Goal: Task Accomplishment & Management: Use online tool/utility

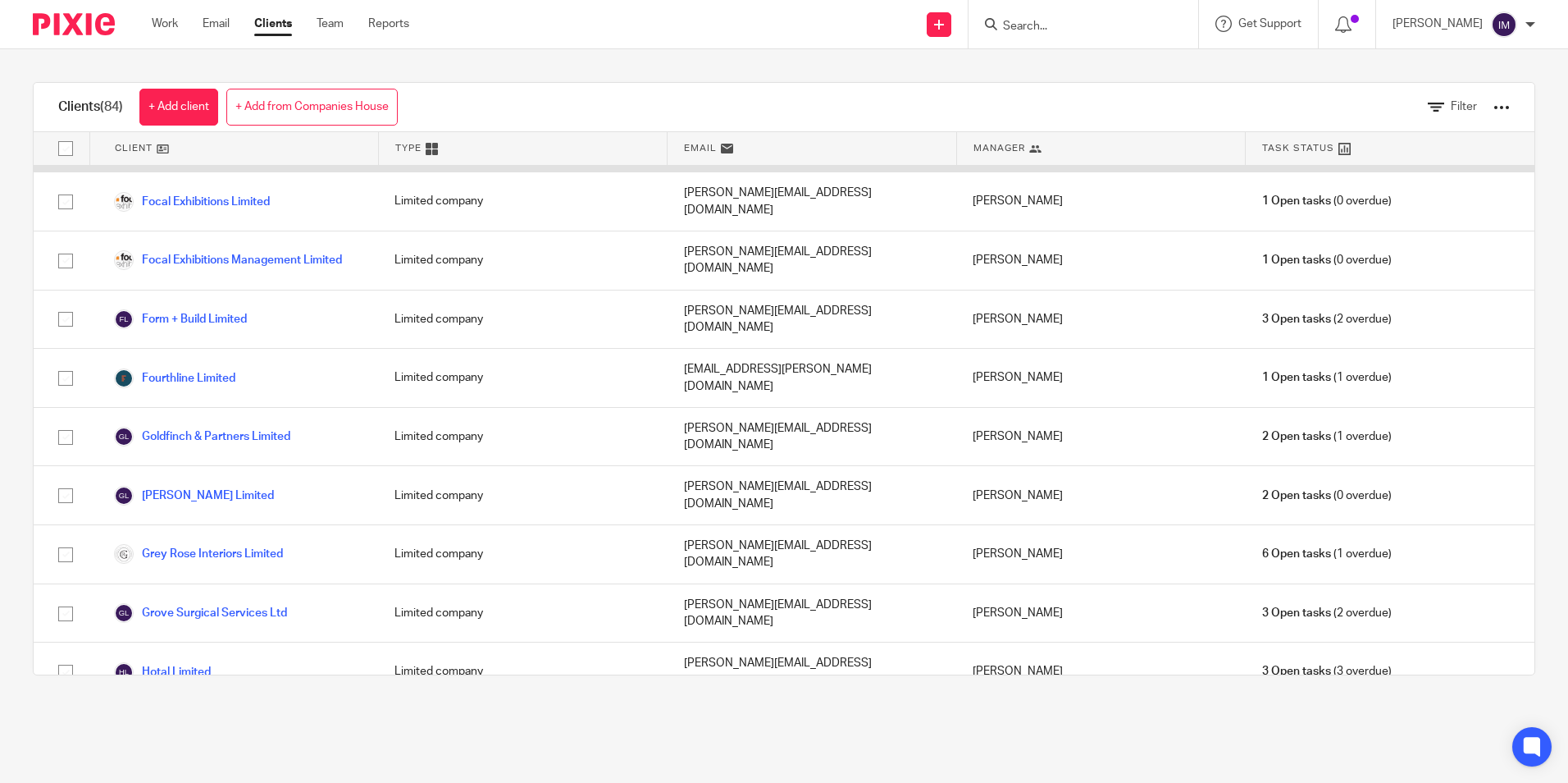
scroll to position [1312, 0]
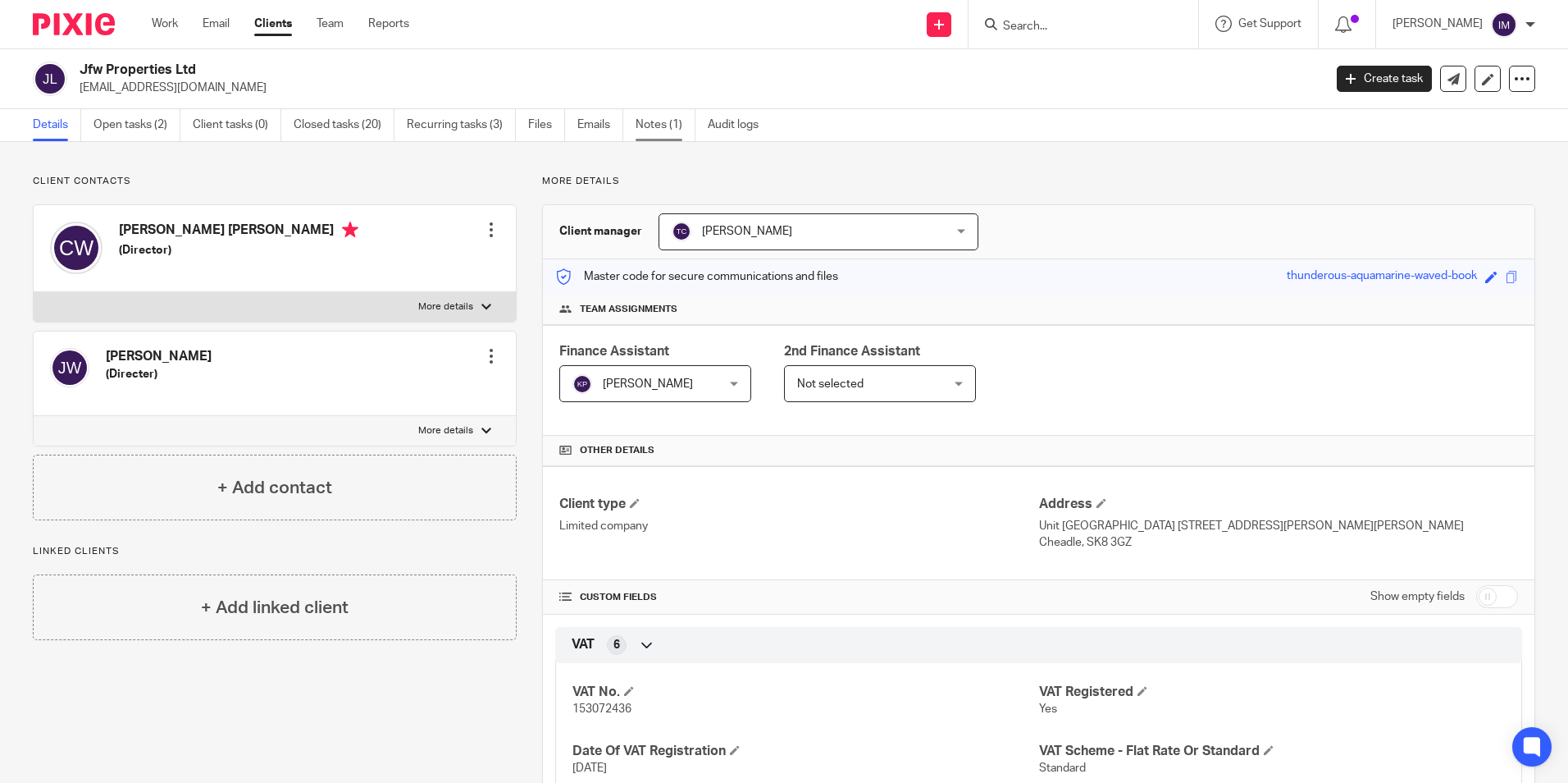
click at [649, 123] on link "Notes (1)" at bounding box center [666, 125] width 60 height 32
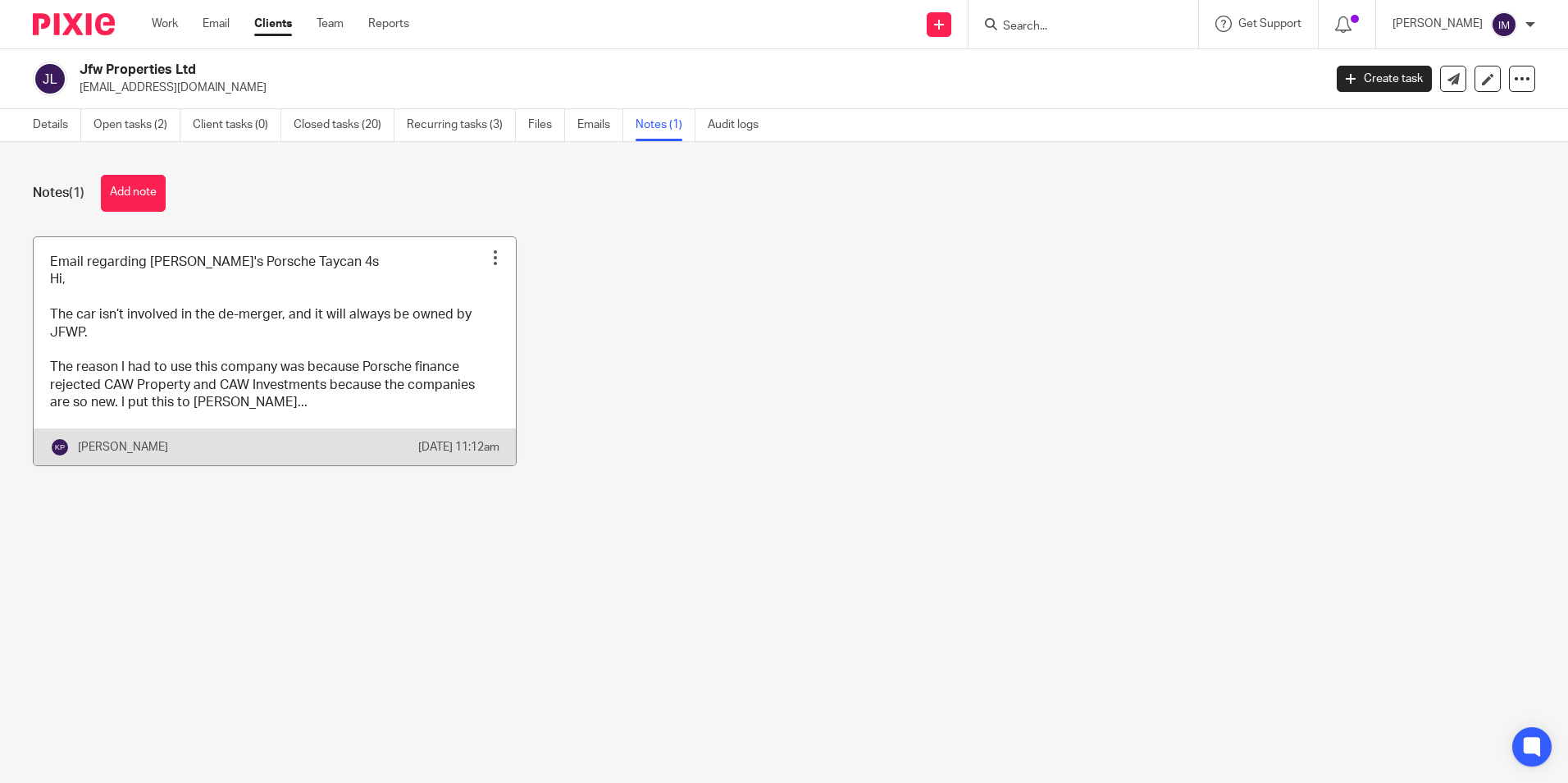
click at [327, 311] on link at bounding box center [275, 351] width 482 height 228
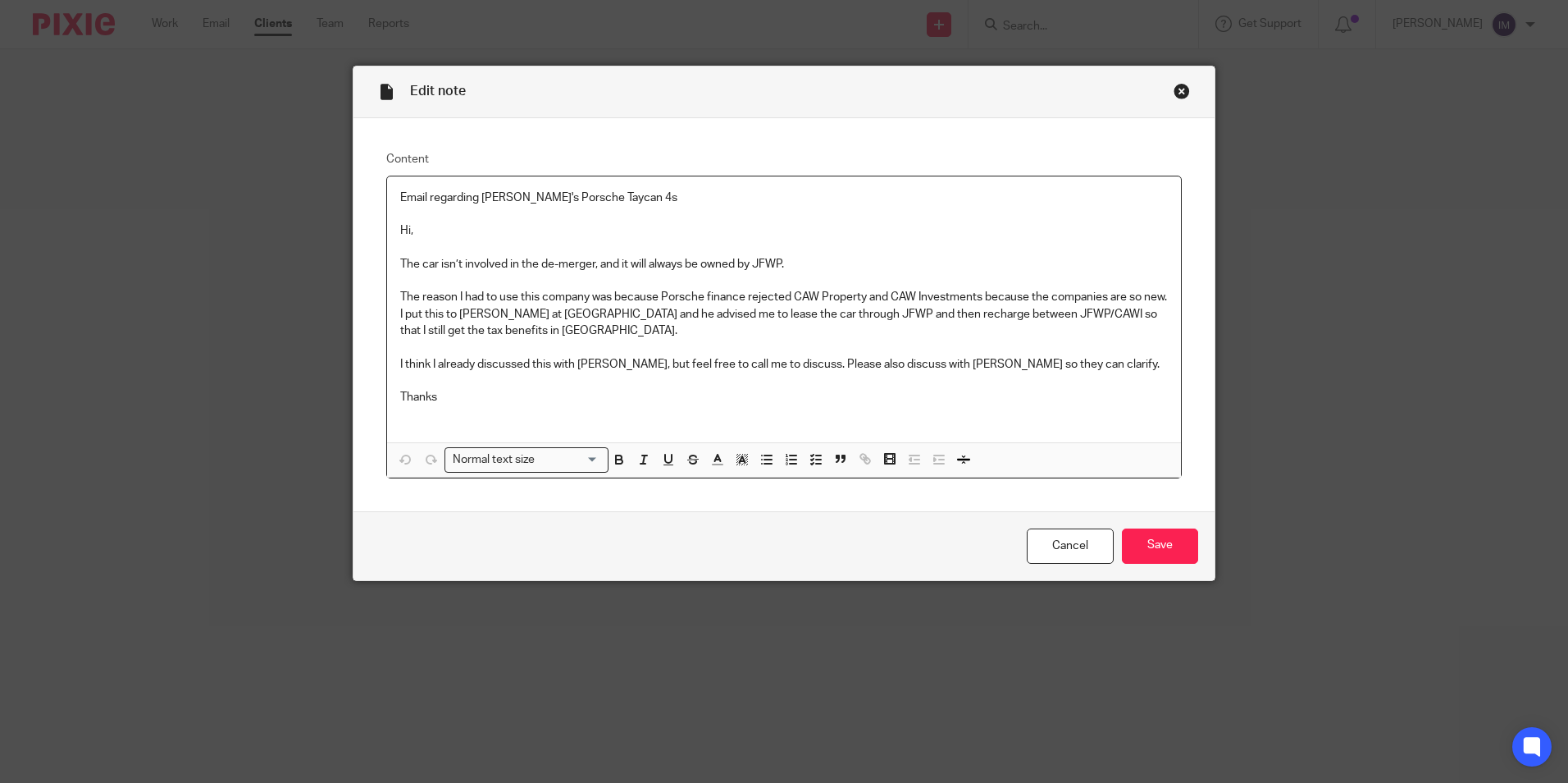
click at [1173, 92] on div "Close this dialog window" at bounding box center [1182, 92] width 17 height 17
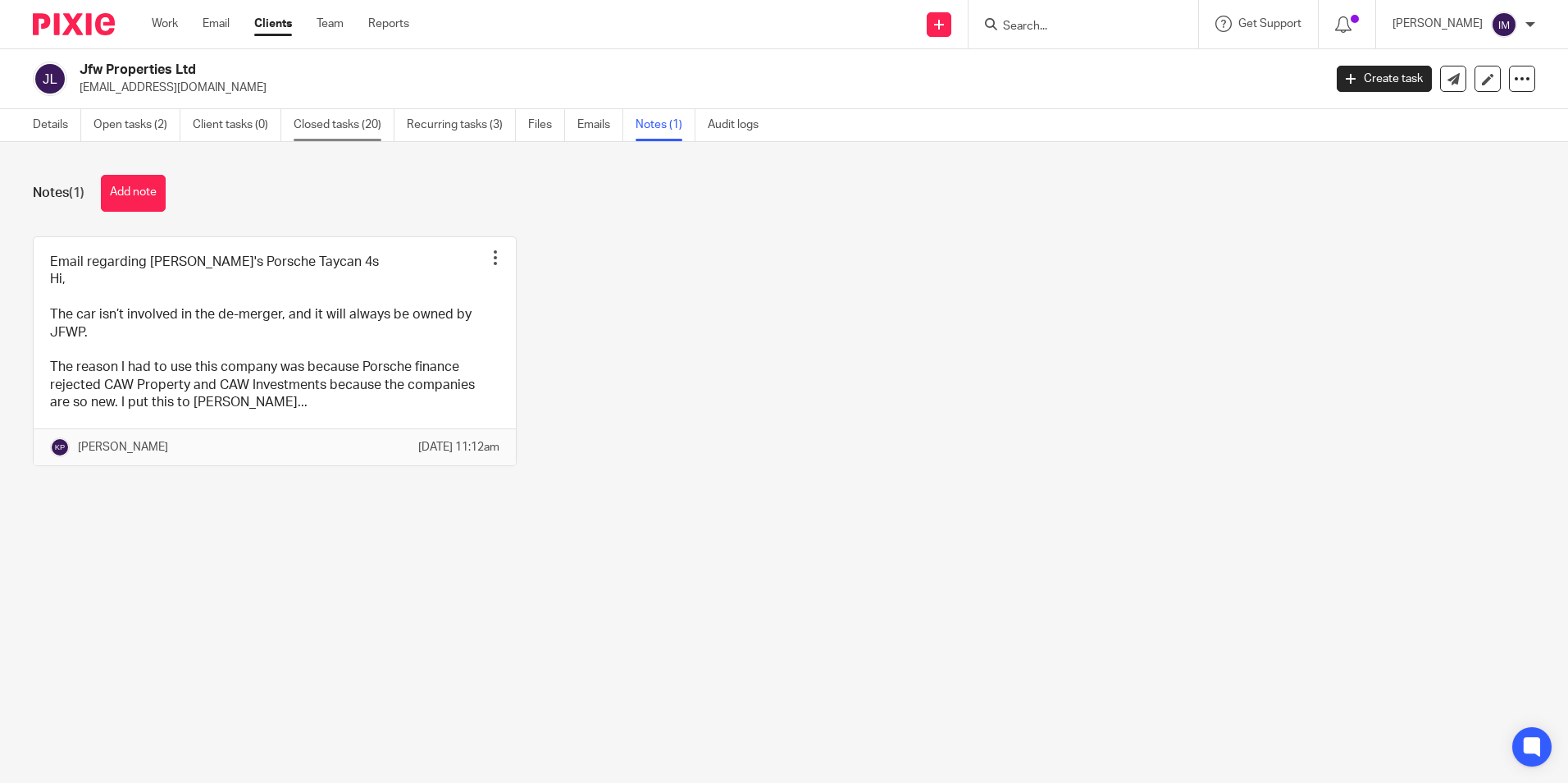
click at [316, 125] on link "Closed tasks (20)" at bounding box center [344, 125] width 101 height 32
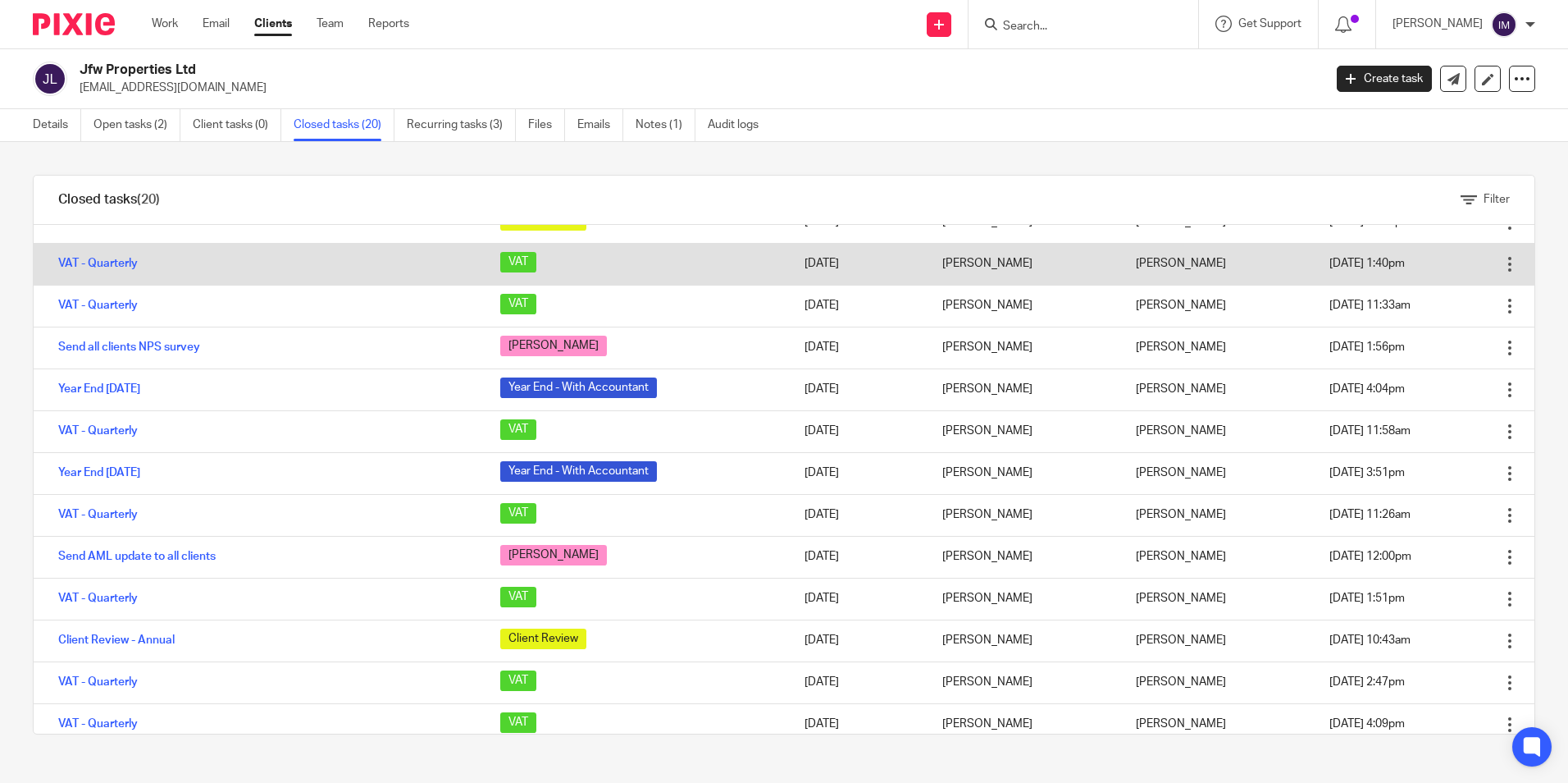
scroll to position [358, 0]
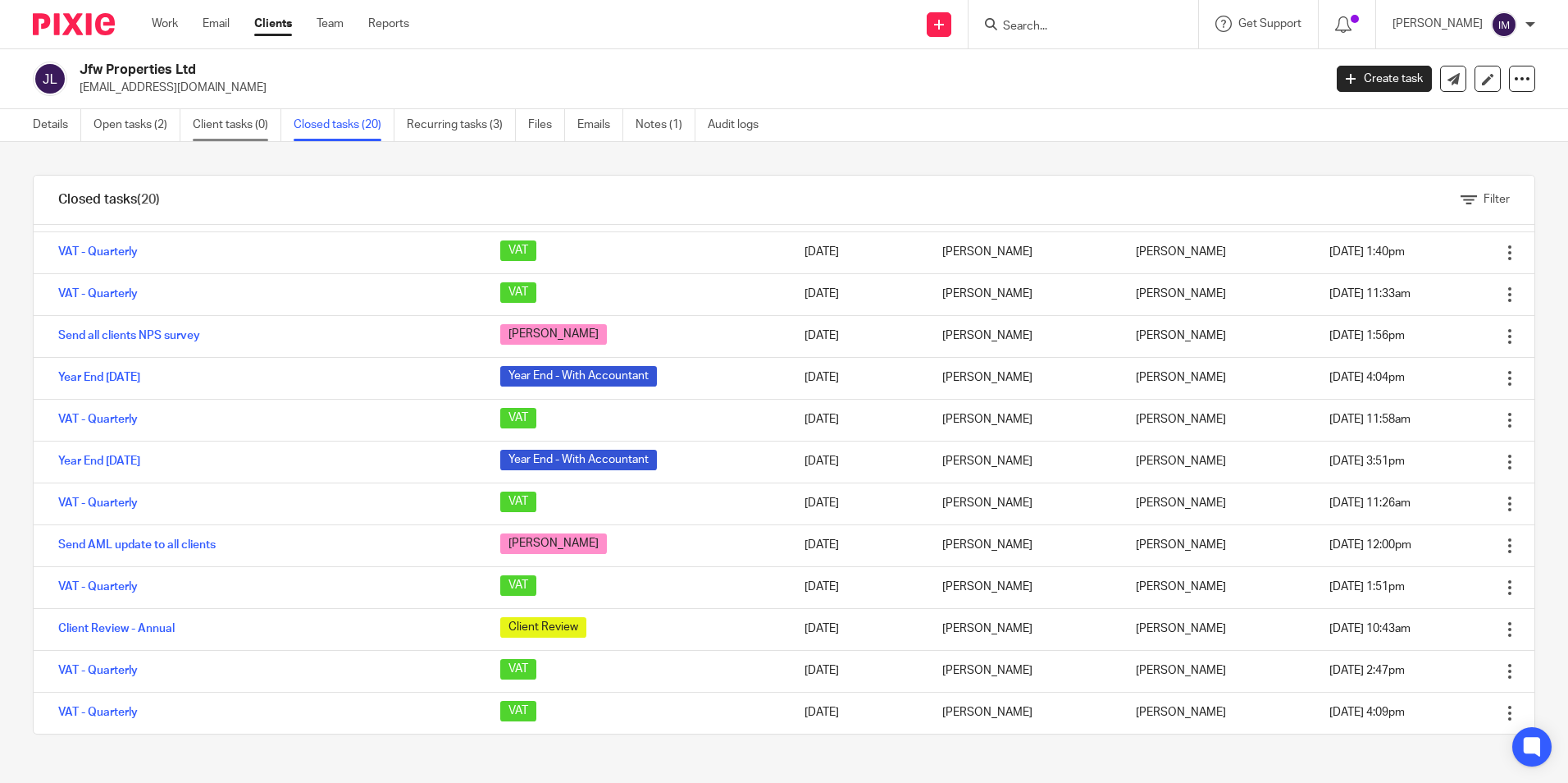
click at [220, 130] on link "Client tasks (0)" at bounding box center [237, 125] width 89 height 32
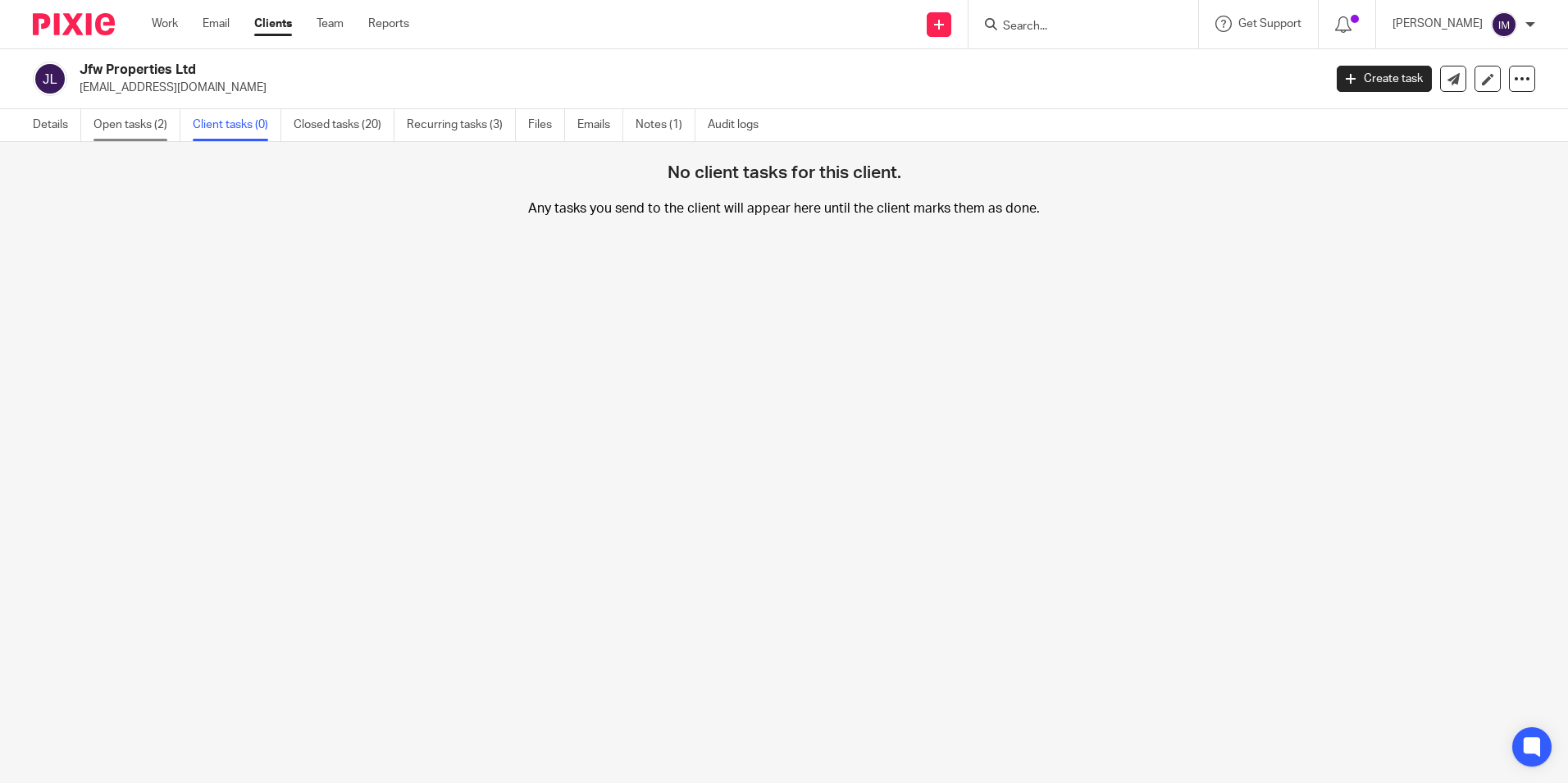
click at [137, 117] on link "Open tasks (2)" at bounding box center [137, 125] width 87 height 32
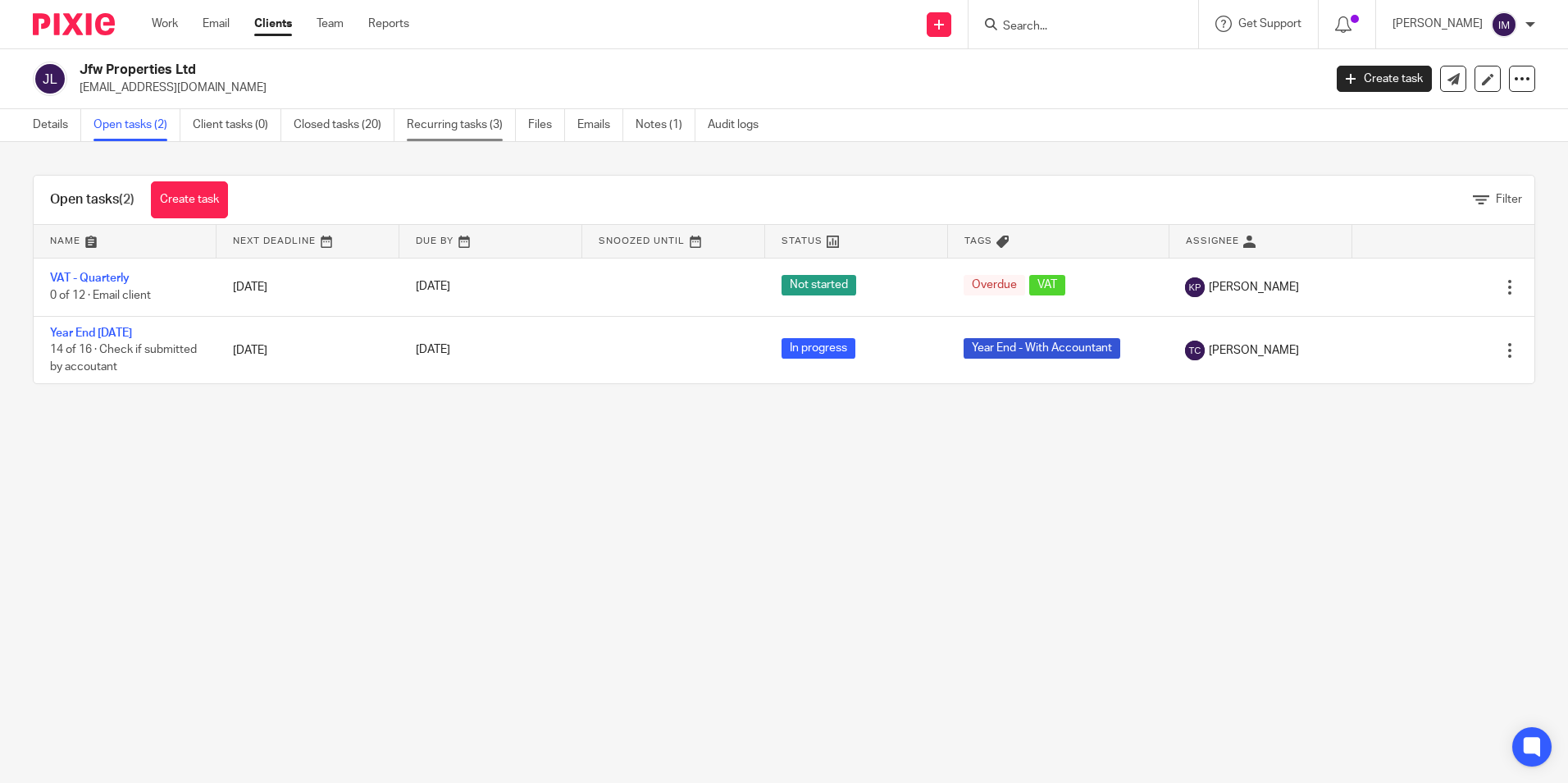
click at [422, 122] on link "Recurring tasks (3)" at bounding box center [461, 125] width 109 height 32
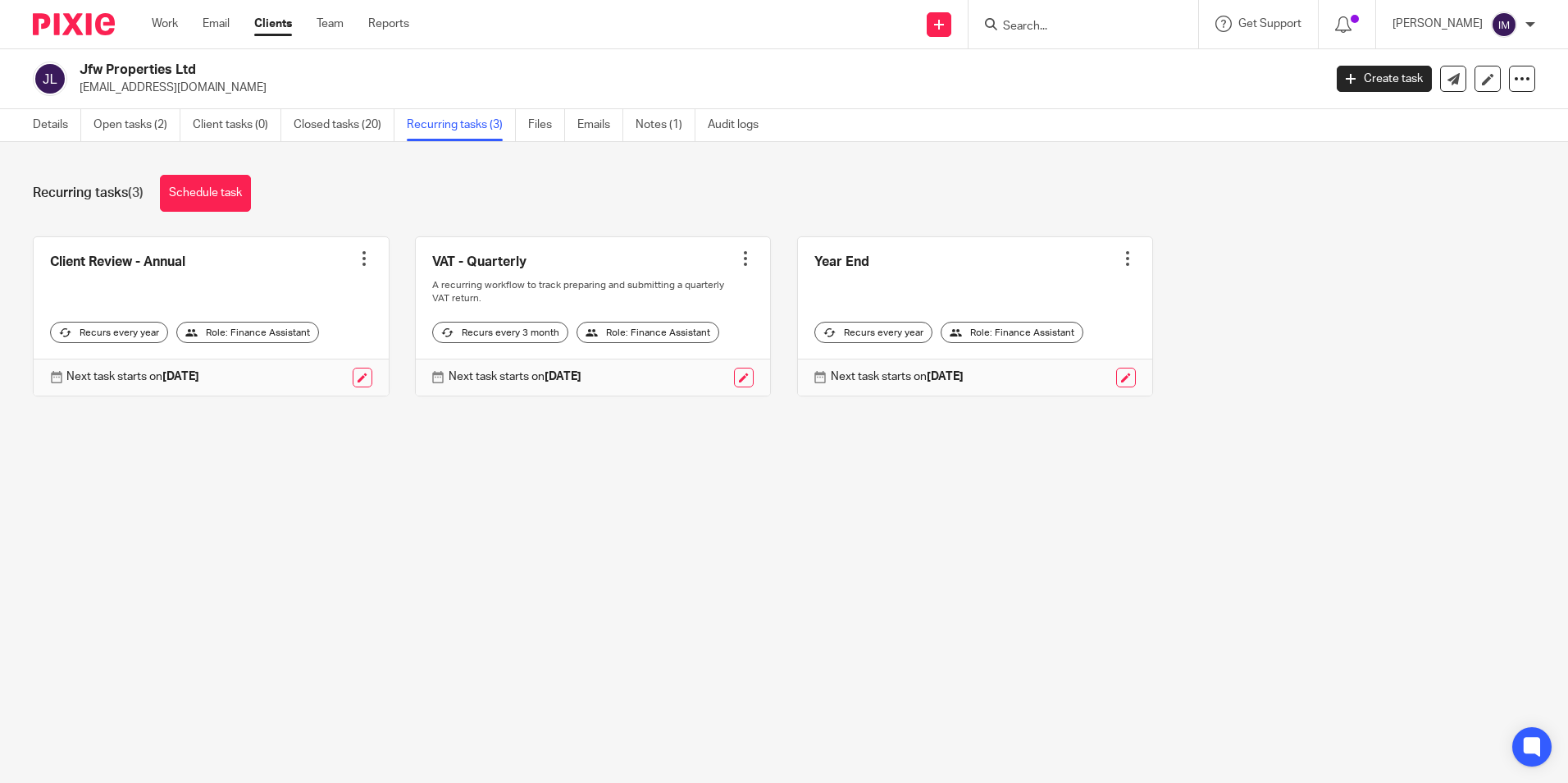
click at [263, 20] on link "Clients" at bounding box center [273, 24] width 37 height 17
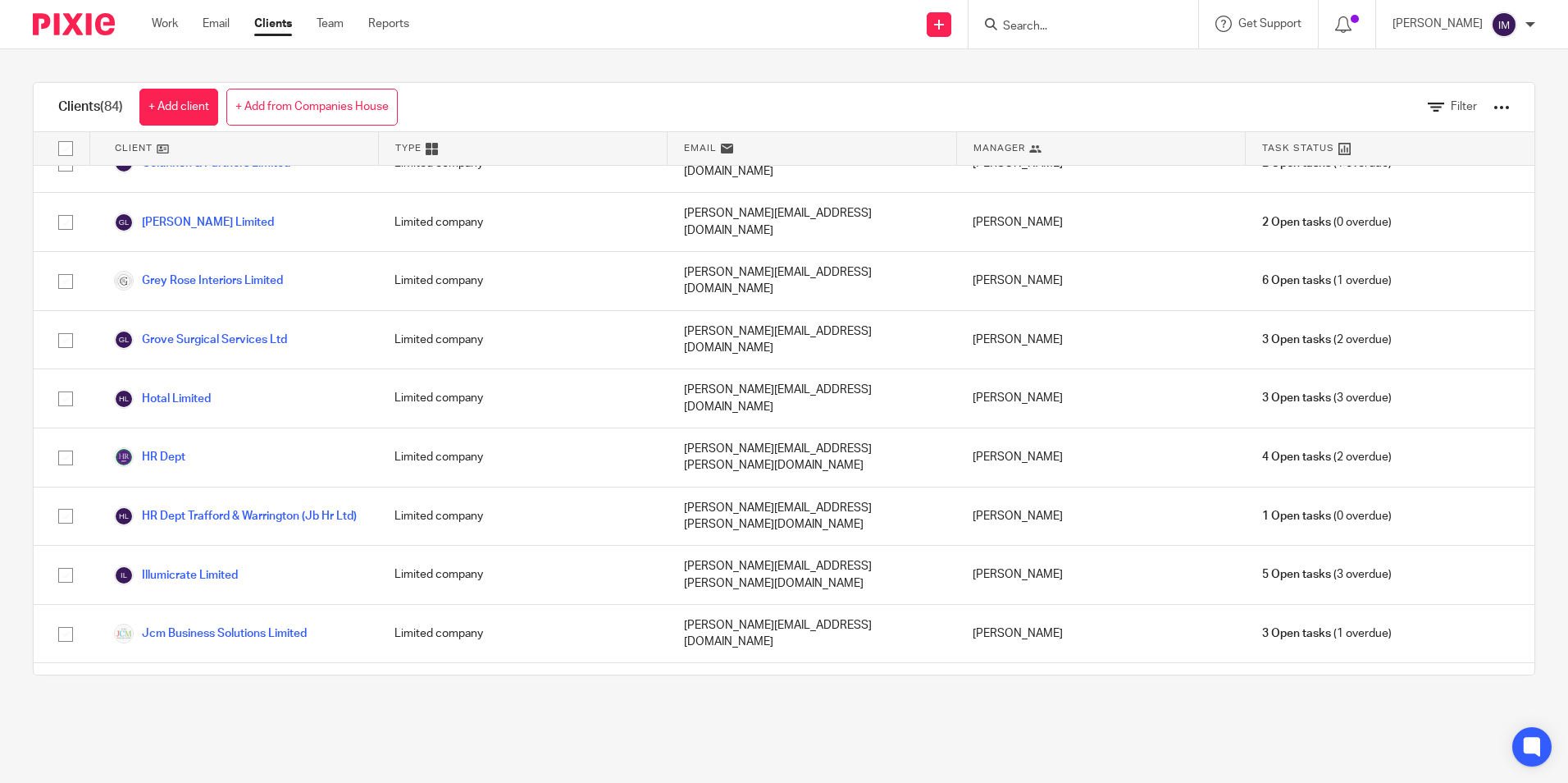
scroll to position [1559, 0]
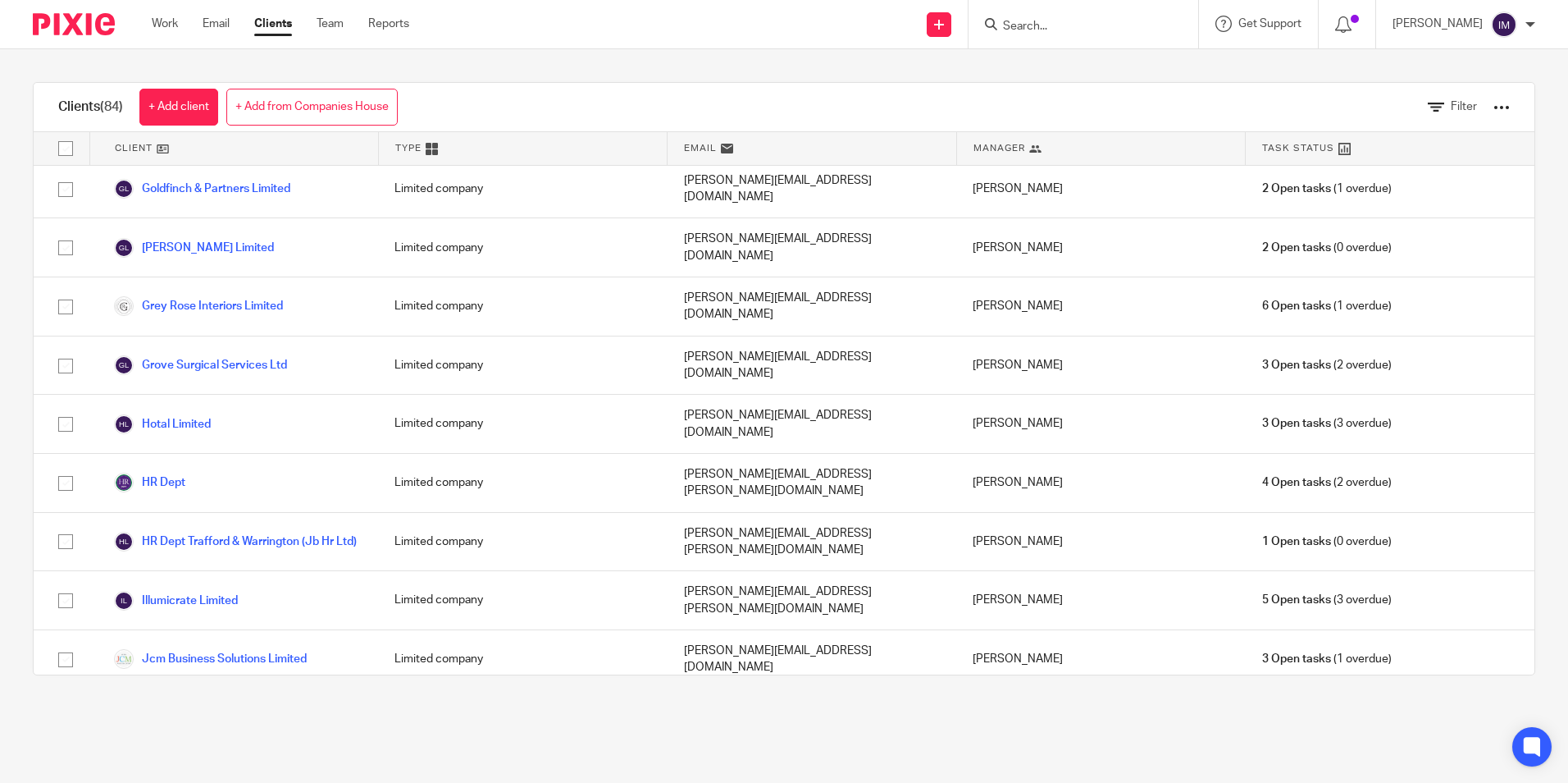
click at [216, 701] on link "Jfw Investments Limited" at bounding box center [193, 710] width 157 height 20
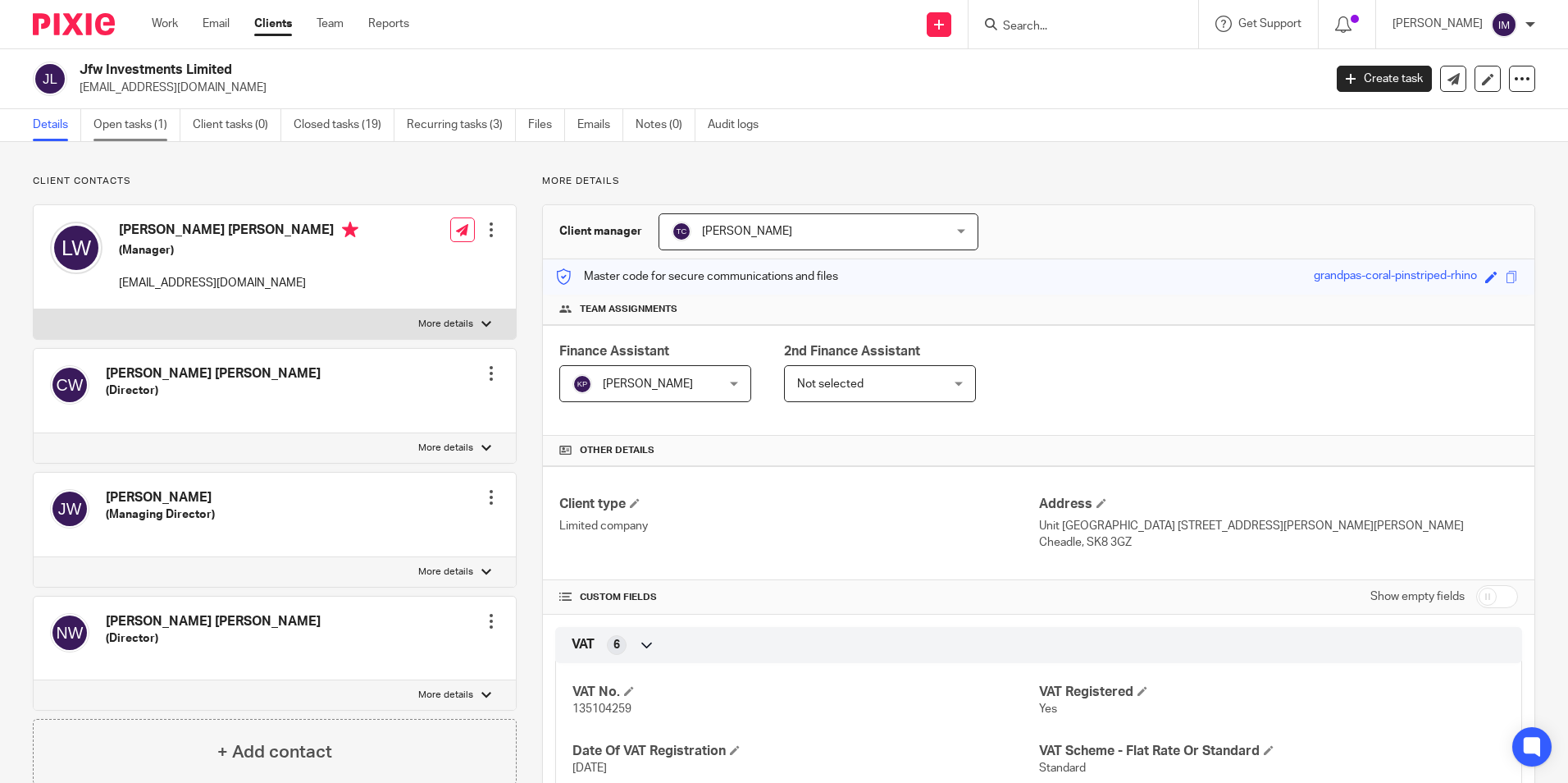
click at [125, 133] on link "Open tasks (1)" at bounding box center [137, 125] width 87 height 32
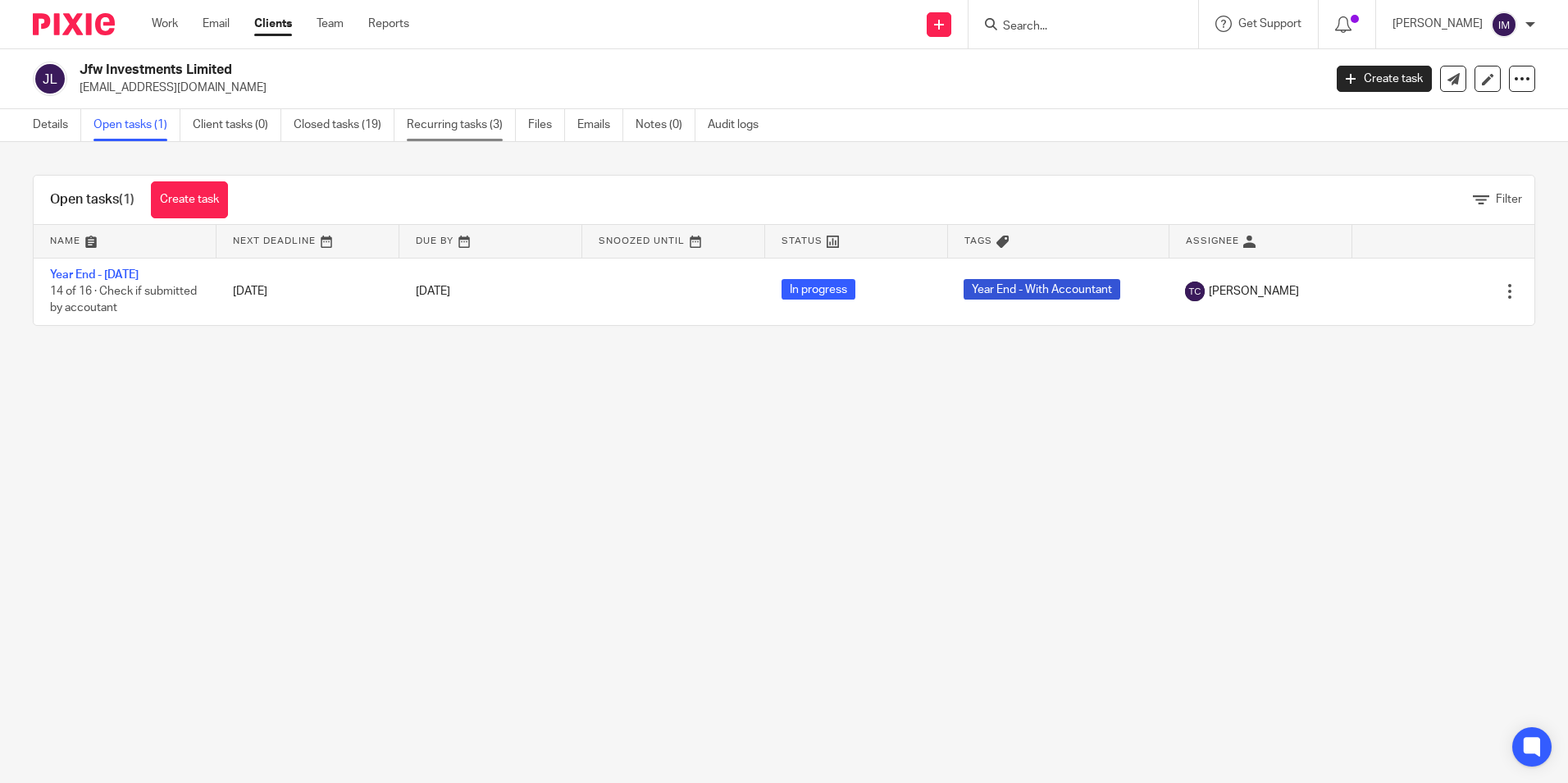
click at [431, 126] on link "Recurring tasks (3)" at bounding box center [461, 125] width 109 height 32
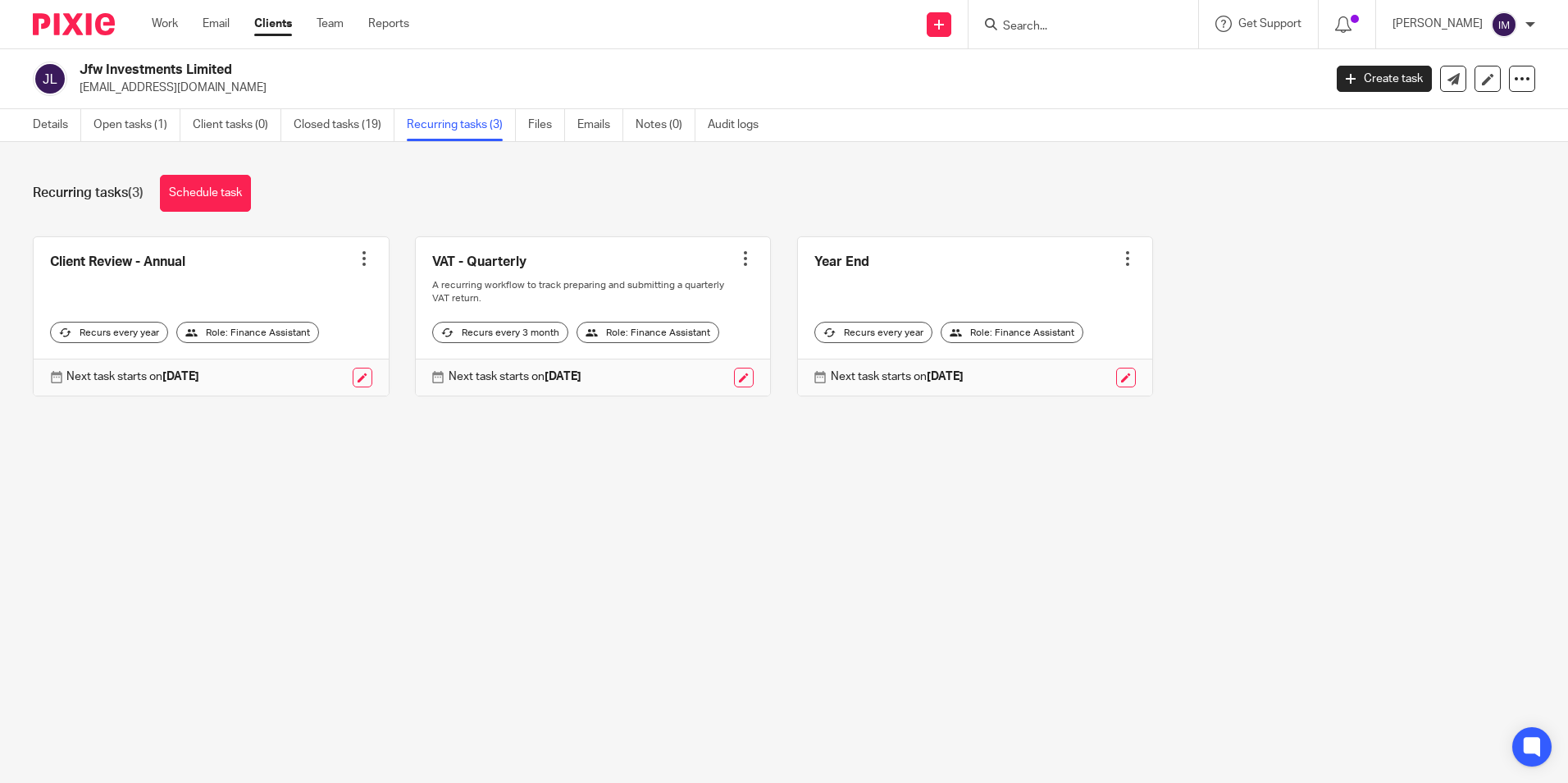
click at [491, 264] on link at bounding box center [594, 315] width 355 height 158
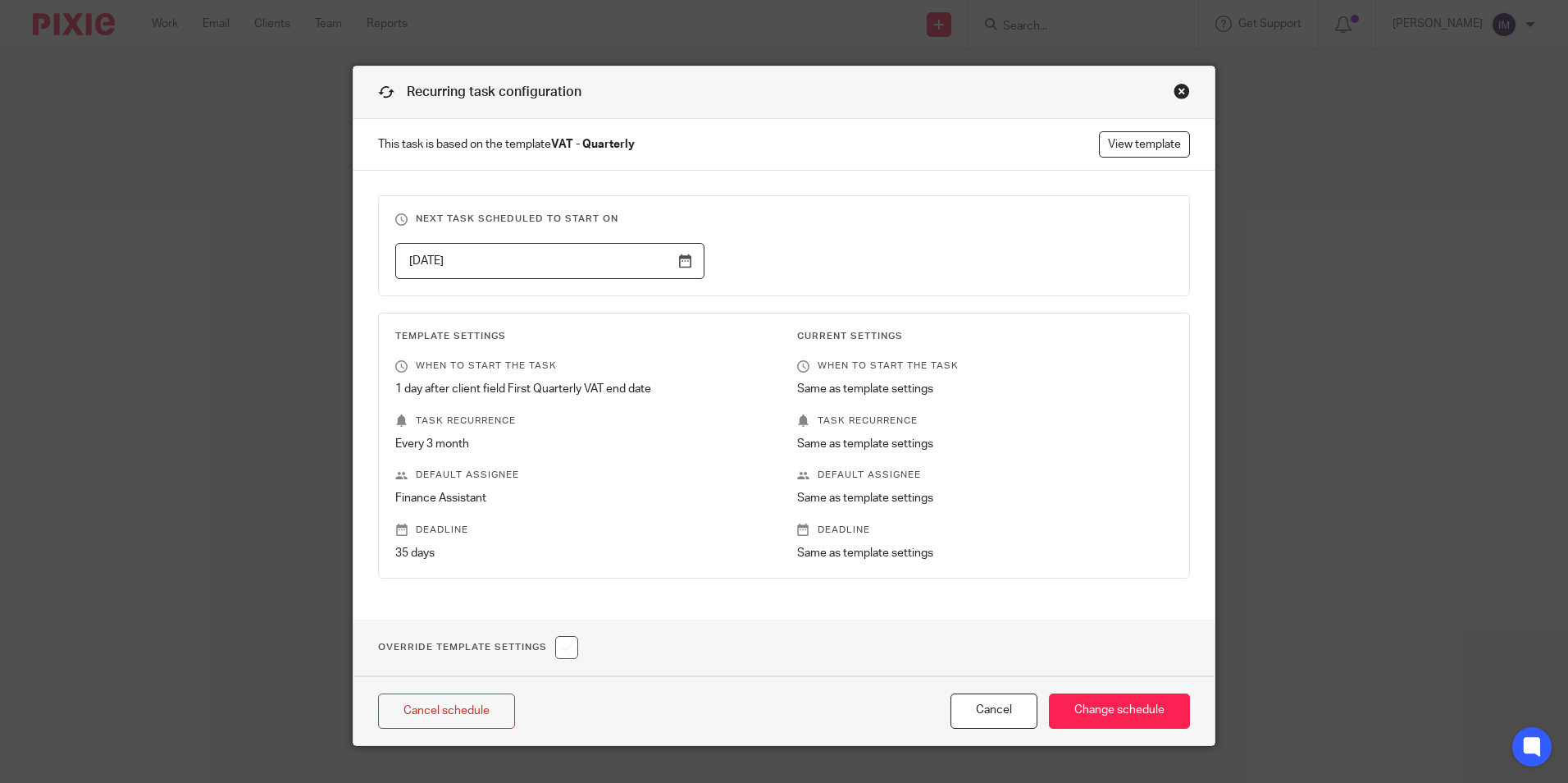
click at [1173, 91] on div "Close this dialog window" at bounding box center [1182, 92] width 17 height 17
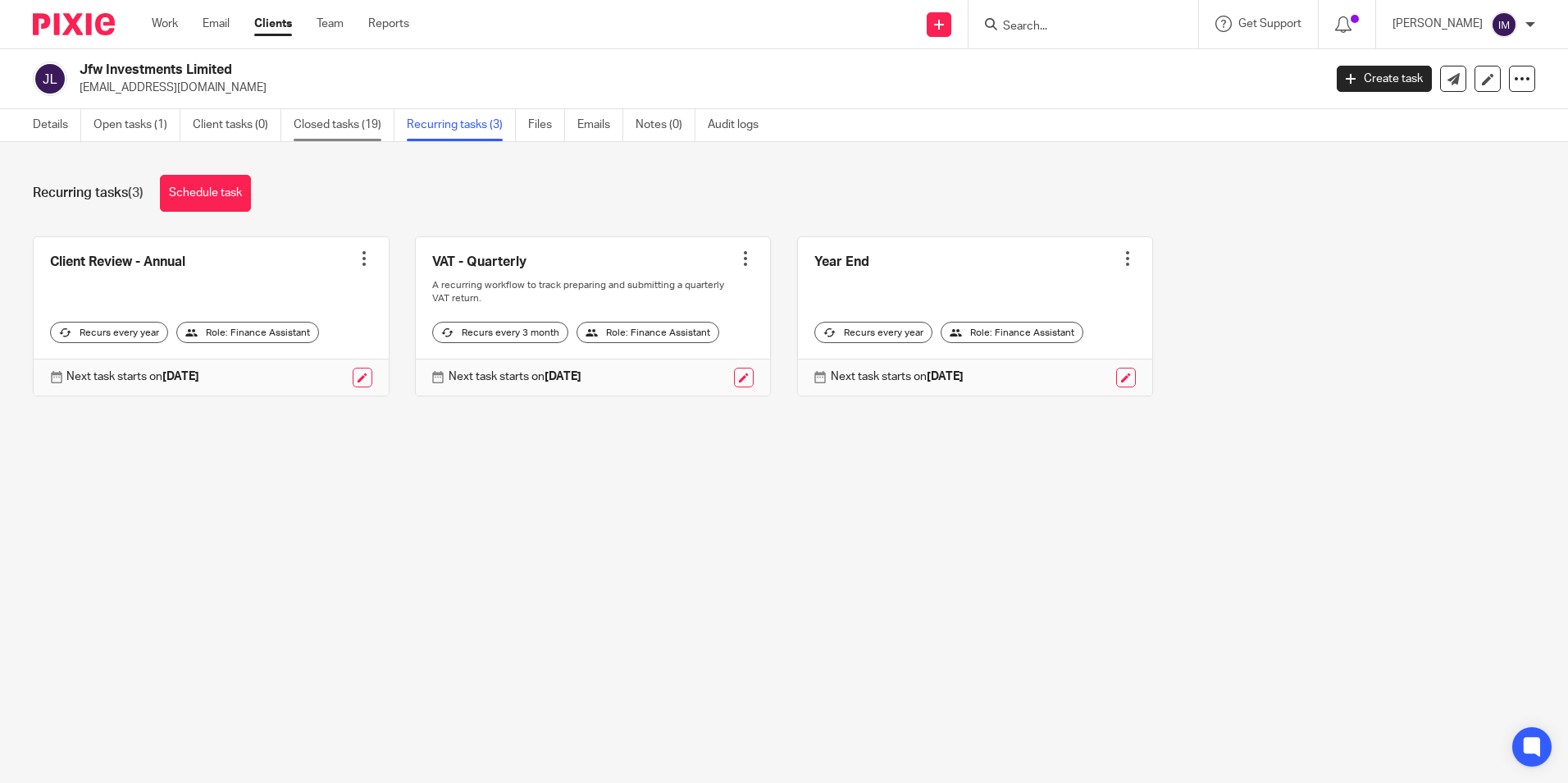
click at [331, 127] on link "Closed tasks (19)" at bounding box center [344, 125] width 101 height 32
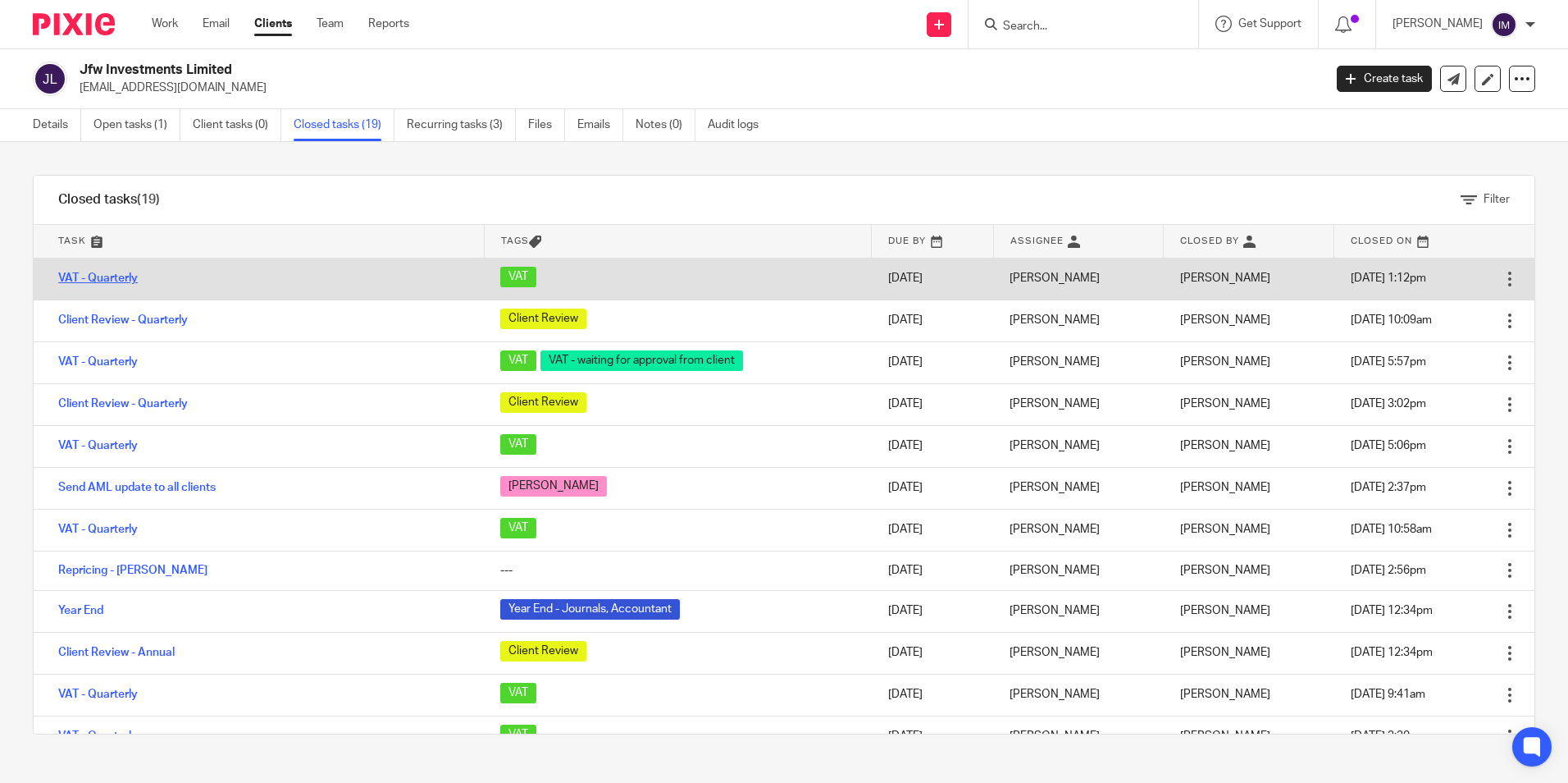
click at [120, 283] on link "VAT - Quarterly" at bounding box center [97, 278] width 79 height 11
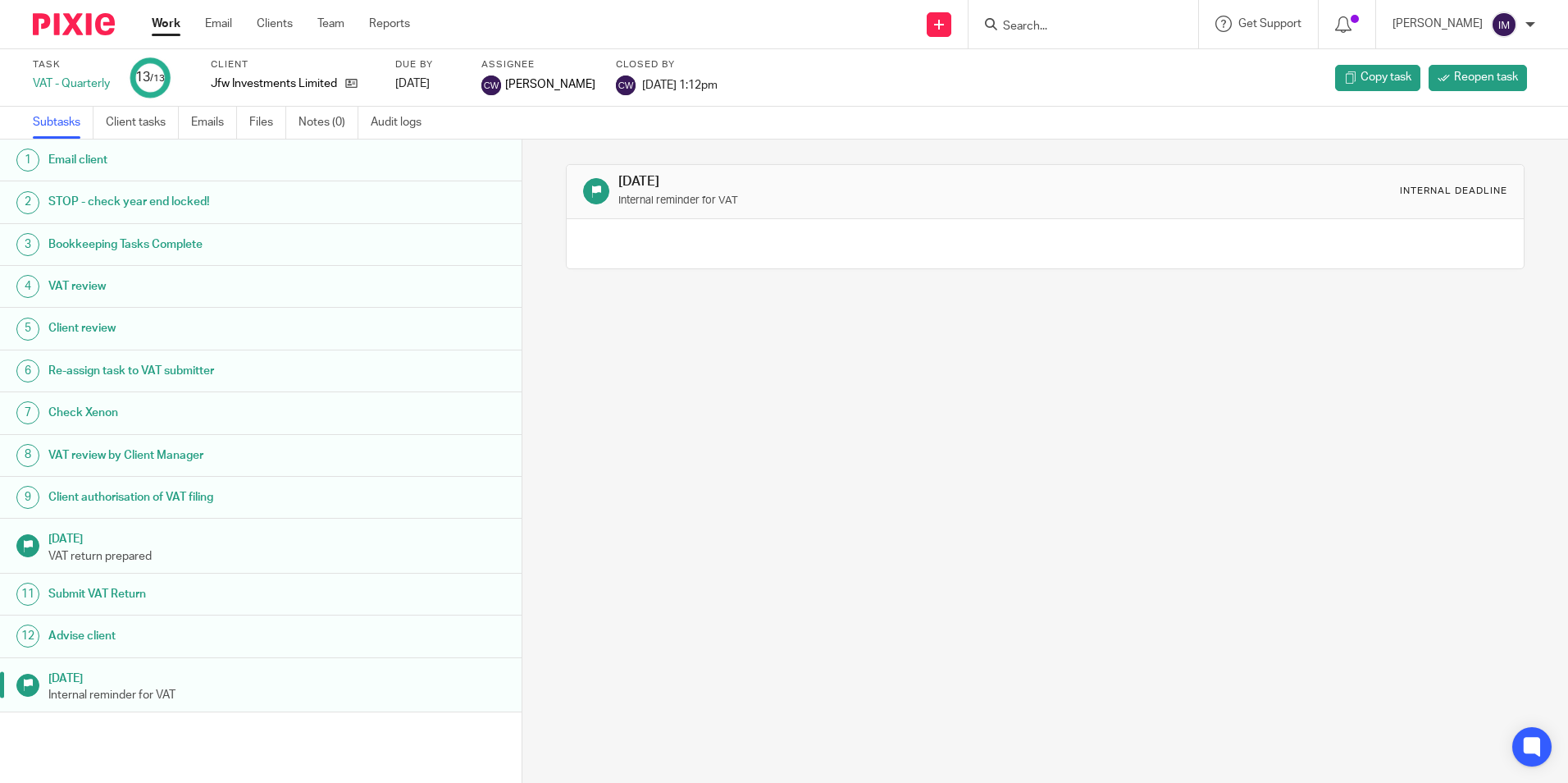
click at [177, 169] on h1 "Email client" at bounding box center [201, 160] width 305 height 24
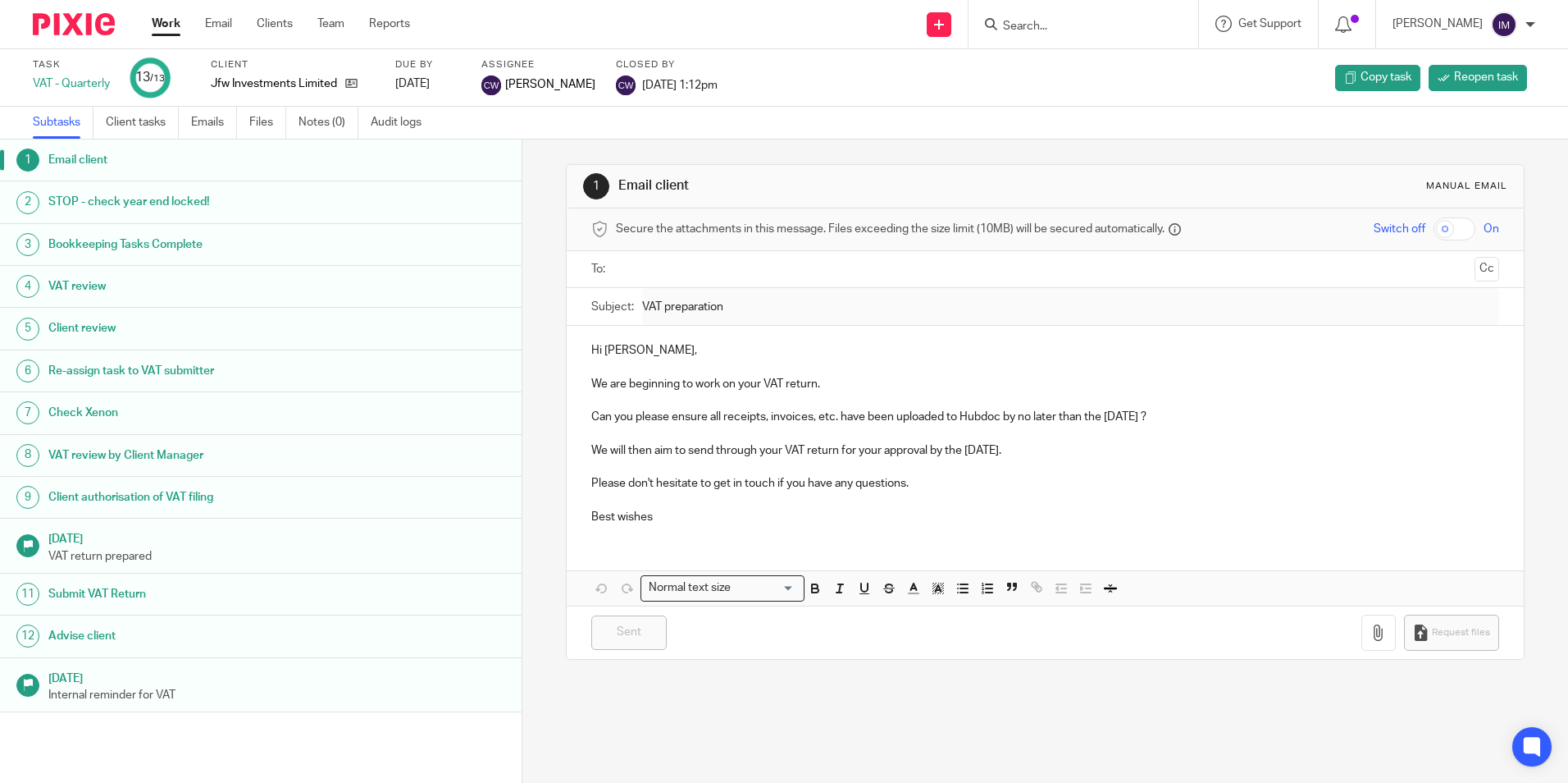
click at [77, 27] on img at bounding box center [74, 24] width 82 height 22
